Goal: Task Accomplishment & Management: Use online tool/utility

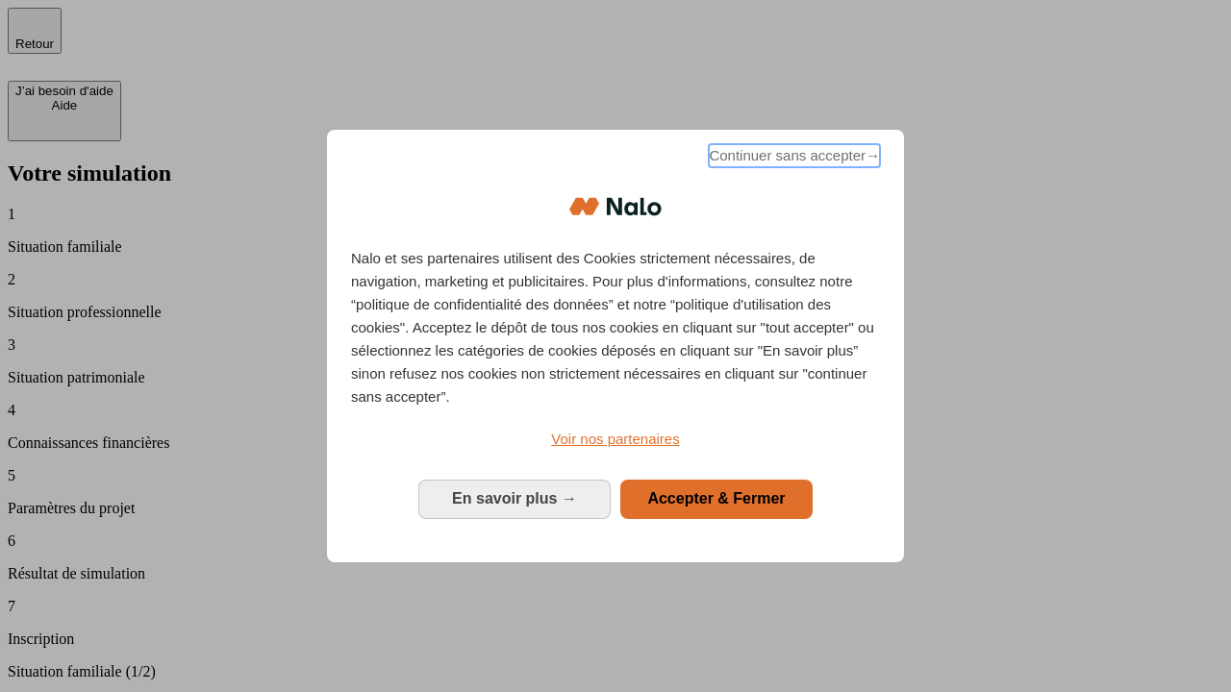
click at [793, 159] on span "Continuer sans accepter →" at bounding box center [794, 155] width 171 height 23
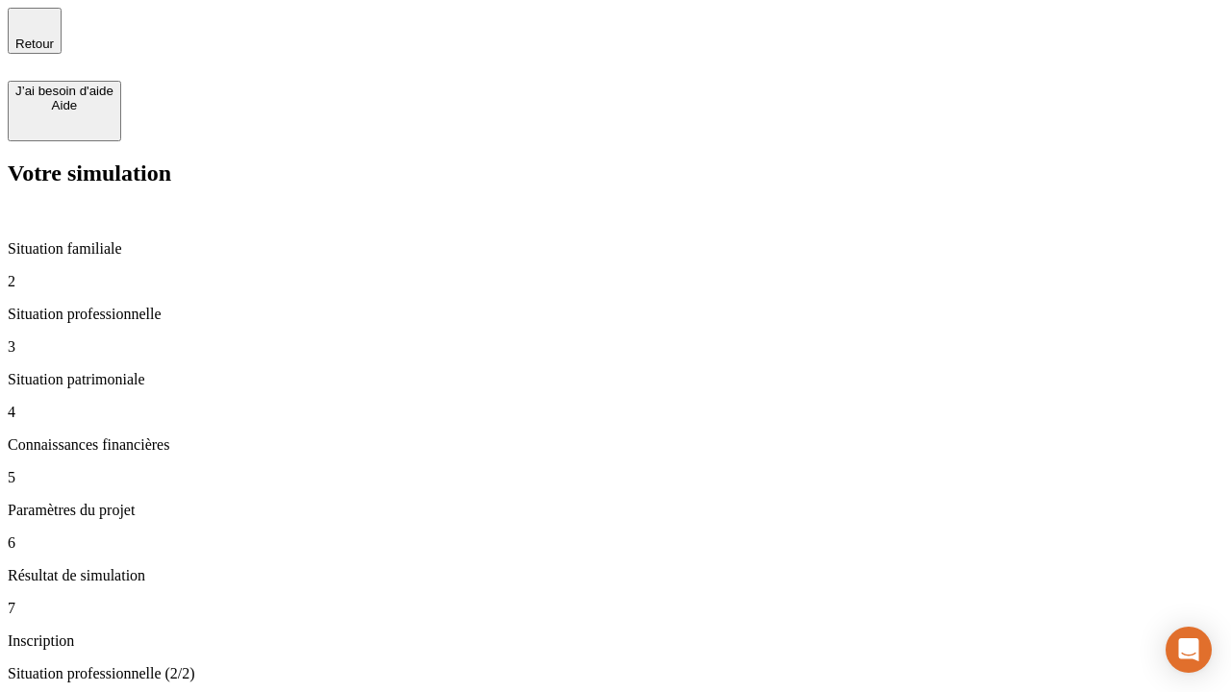
type input "30 000"
type input "40 000"
